Goal: Transaction & Acquisition: Purchase product/service

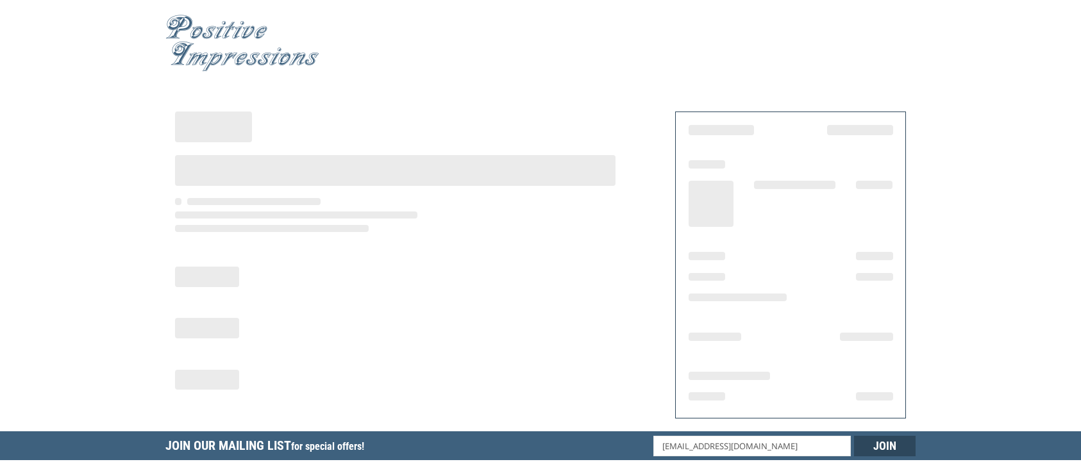
select select "MT"
select select "US"
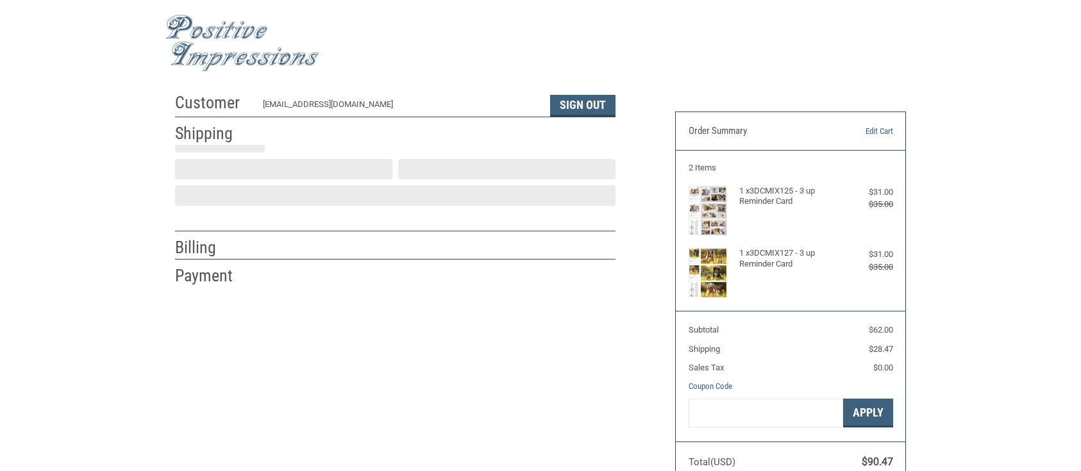
type input "cascade"
select select "MT"
select select "US"
select select "MT"
type input "cascade"
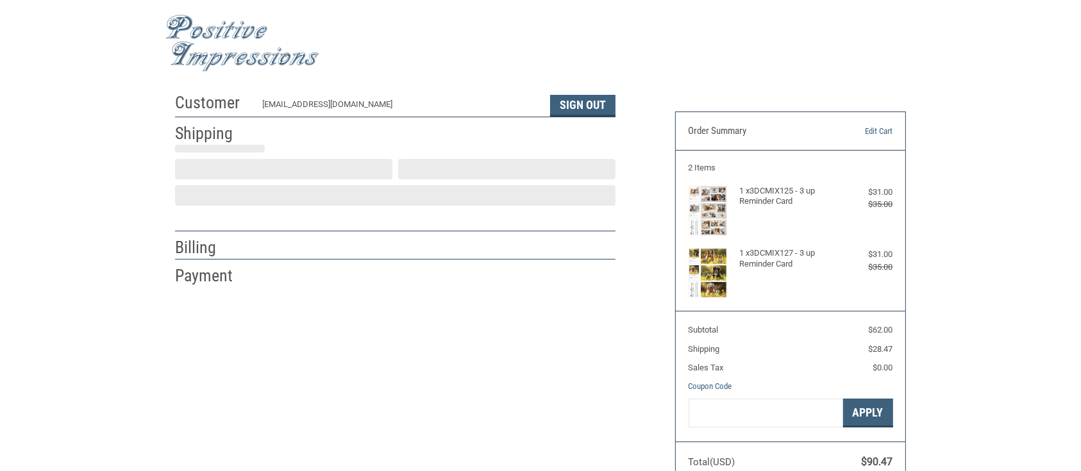
select select "MT"
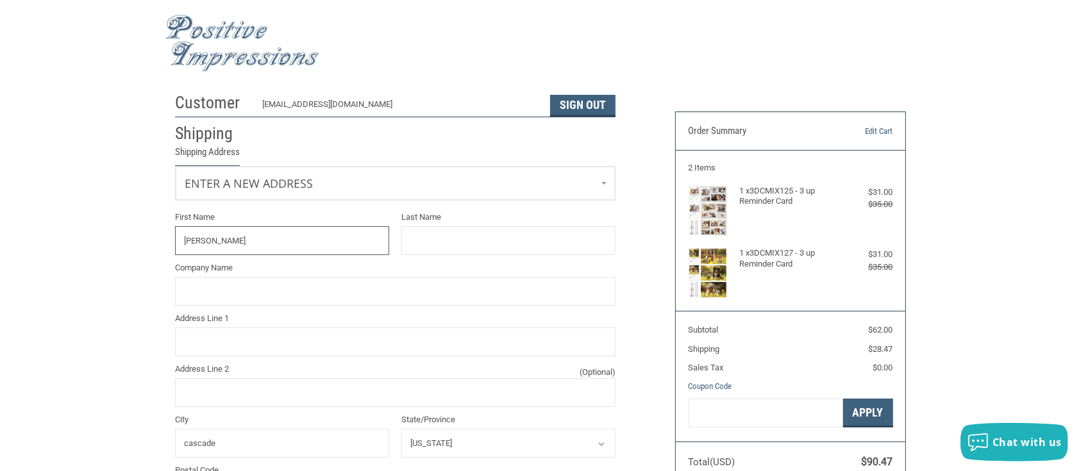
type input "JEANNA"
click at [409, 239] on input "Last Name" at bounding box center [508, 240] width 214 height 29
type input "MIEDTKE"
click at [280, 289] on input "Company Name" at bounding box center [395, 291] width 440 height 29
type input "SWITCHBACK VETERINARY CLINIC"
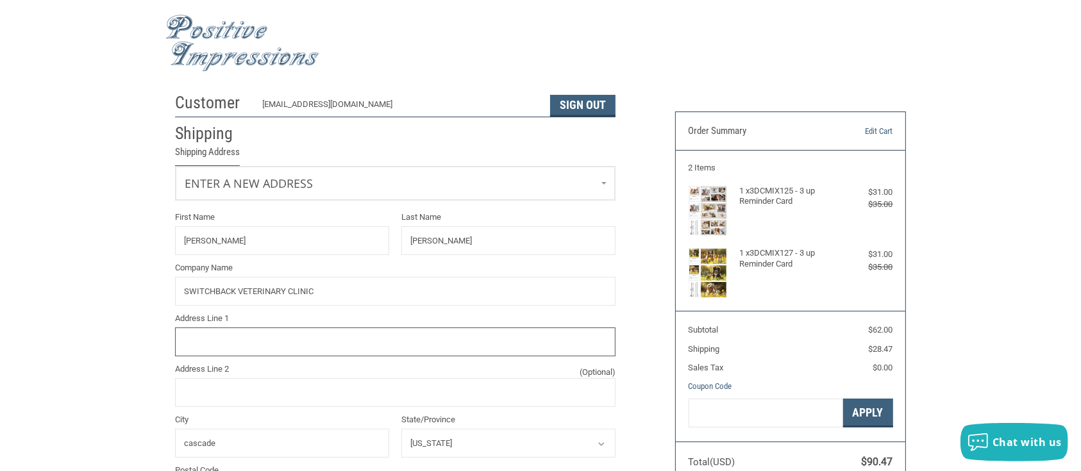
click at [230, 341] on input "Address Line 1" at bounding box center [395, 342] width 440 height 29
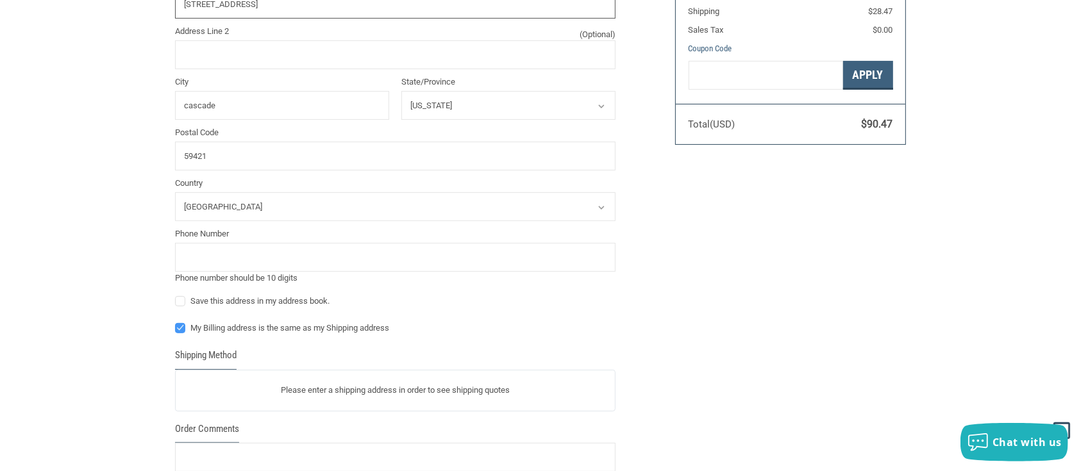
scroll to position [342, 0]
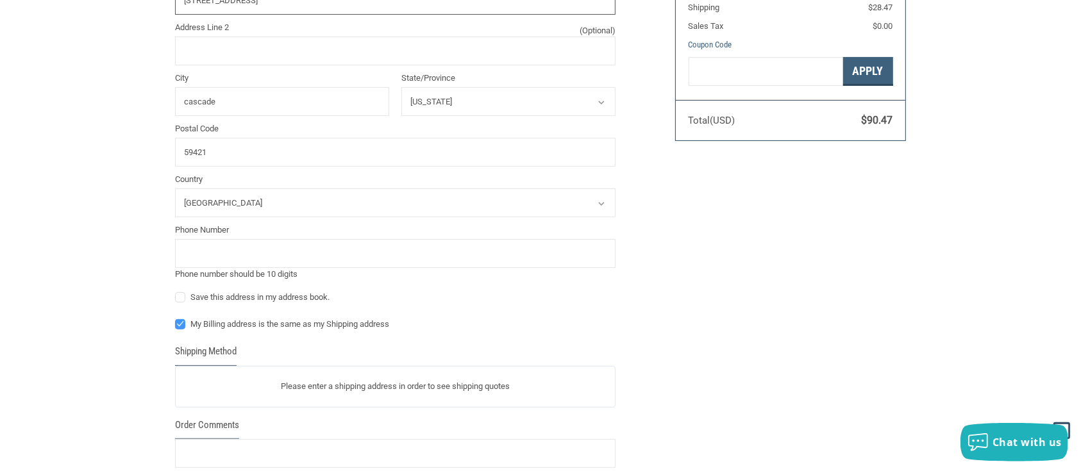
type input "17 FRONT STREET NORTH /PO BOX 121"
click at [267, 253] on input "tel" at bounding box center [395, 253] width 440 height 29
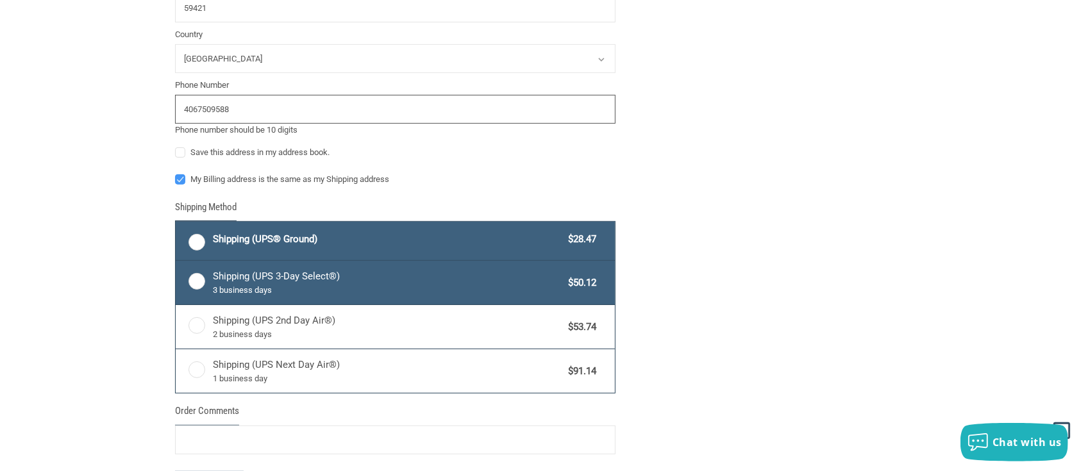
scroll to position [533, 0]
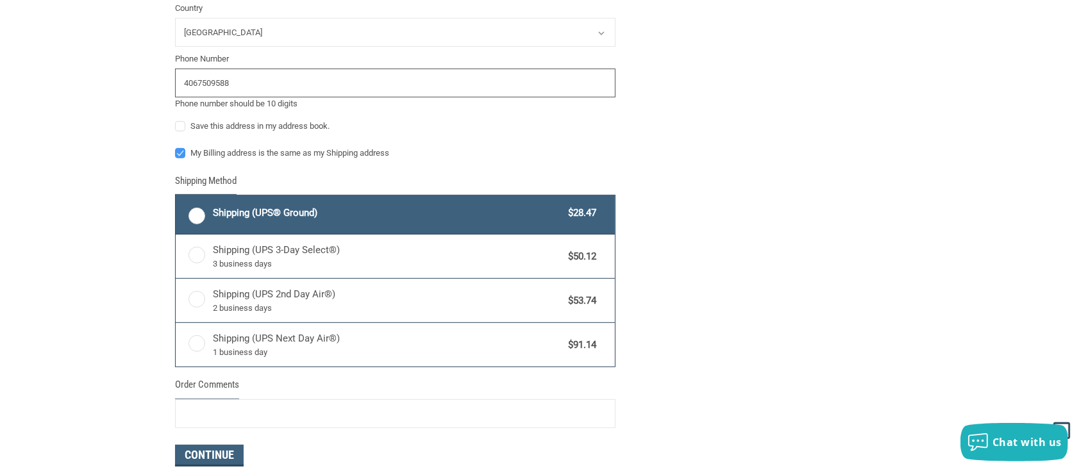
type input "4067509588"
click at [196, 213] on label "Shipping (UPS® Ground) $28.47" at bounding box center [395, 215] width 439 height 38
click at [176, 197] on input "Shipping (UPS® Ground) $28.47" at bounding box center [176, 197] width 1 height 1
radio input "true"
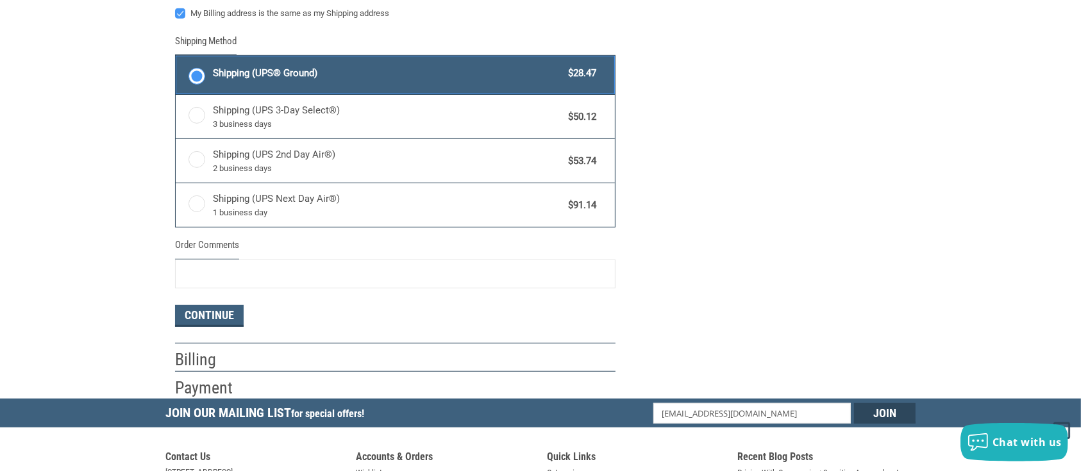
scroll to position [705, 0]
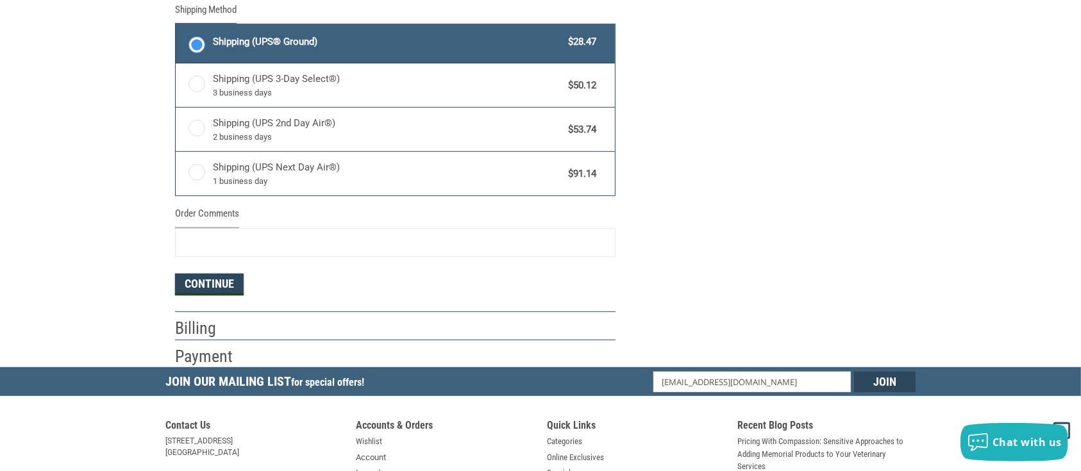
click at [219, 280] on button "Continue" at bounding box center [209, 285] width 69 height 22
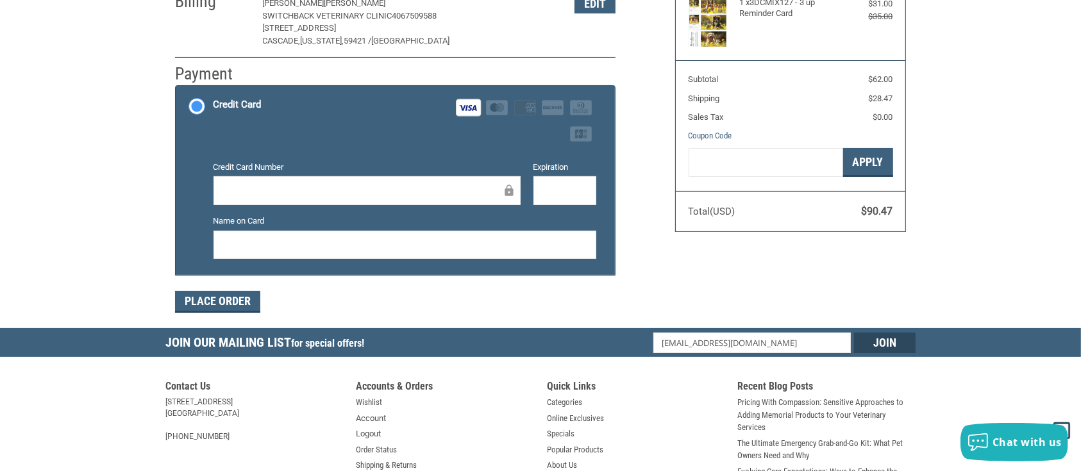
scroll to position [256, 0]
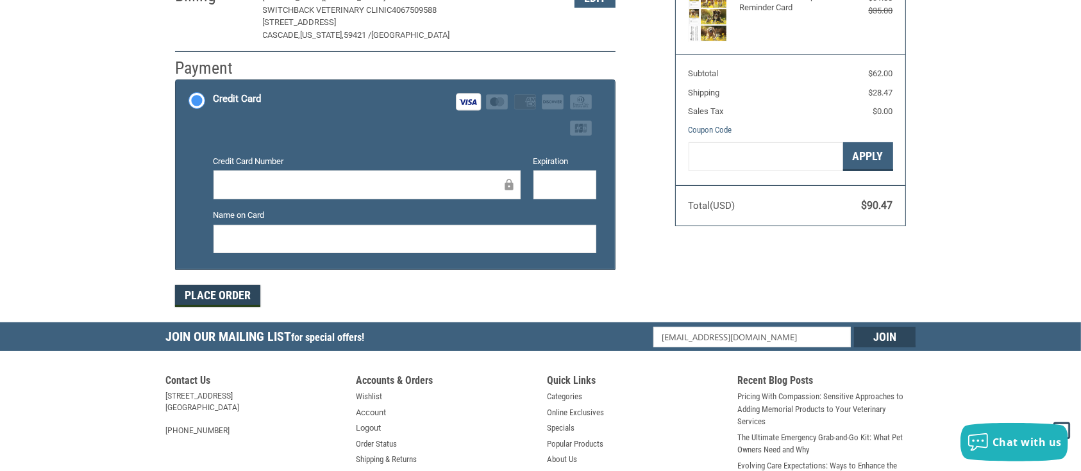
click at [230, 295] on button "Place Order" at bounding box center [217, 296] width 85 height 22
